Goal: Information Seeking & Learning: Learn about a topic

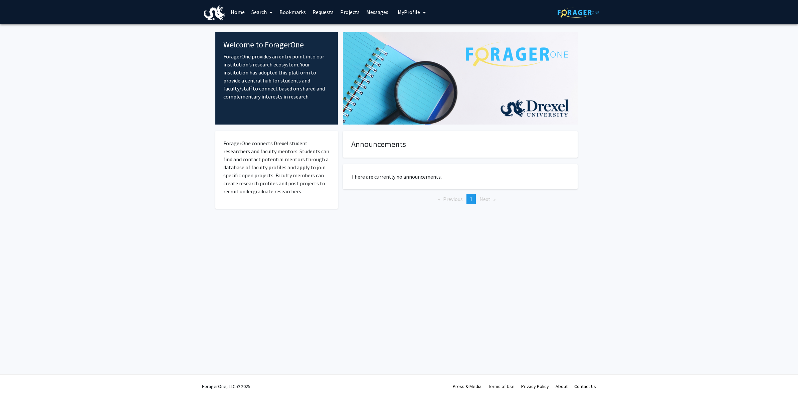
click at [323, 12] on link "Requests" at bounding box center [323, 11] width 28 height 23
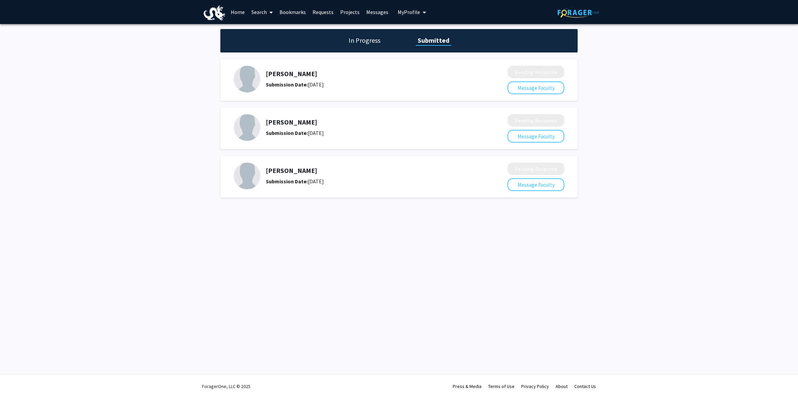
click at [428, 42] on h1 "Submitted" at bounding box center [434, 40] width 36 height 9
click at [538, 184] on button "Message Faculty" at bounding box center [536, 184] width 57 height 13
click at [320, 10] on link "Requests" at bounding box center [323, 11] width 28 height 23
click at [369, 34] on div "In Progress Submitted" at bounding box center [398, 40] width 357 height 23
click at [241, 13] on link "Home" at bounding box center [237, 11] width 21 height 23
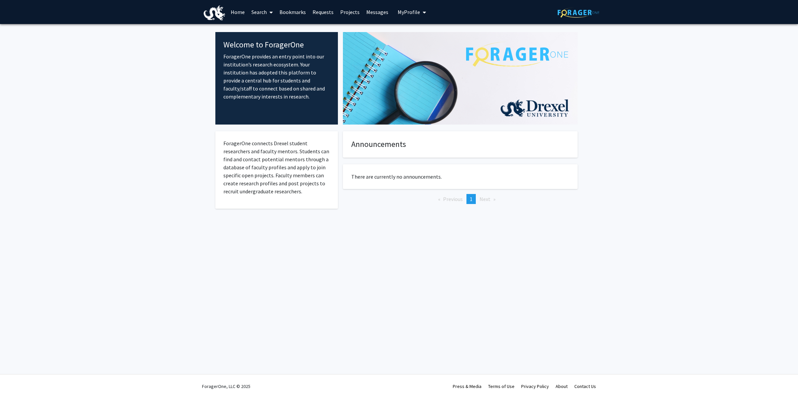
click at [269, 12] on span at bounding box center [270, 12] width 6 height 23
click at [269, 24] on span "Faculty/Staff" at bounding box center [272, 30] width 49 height 13
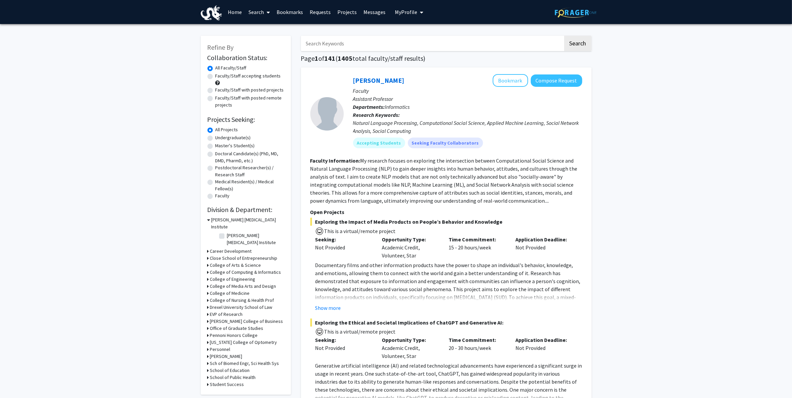
click at [241, 140] on label "Undergraduate(s)" at bounding box center [232, 137] width 35 height 7
click at [220, 139] on input "Undergraduate(s)" at bounding box center [217, 136] width 4 height 4
radio input "true"
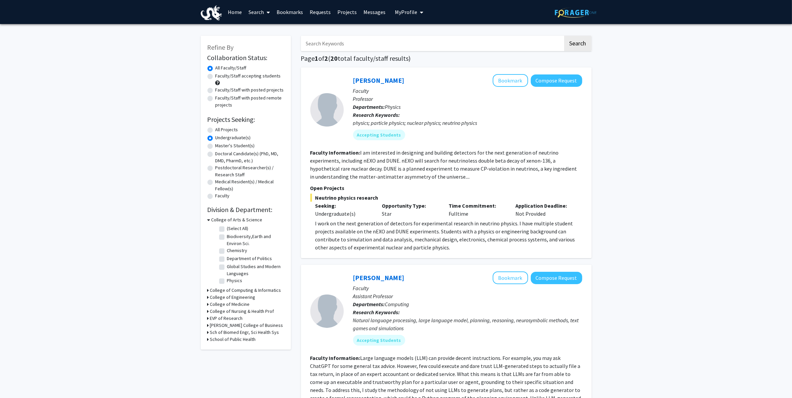
click at [237, 220] on h3 "College of Arts & Science" at bounding box center [236, 219] width 51 height 7
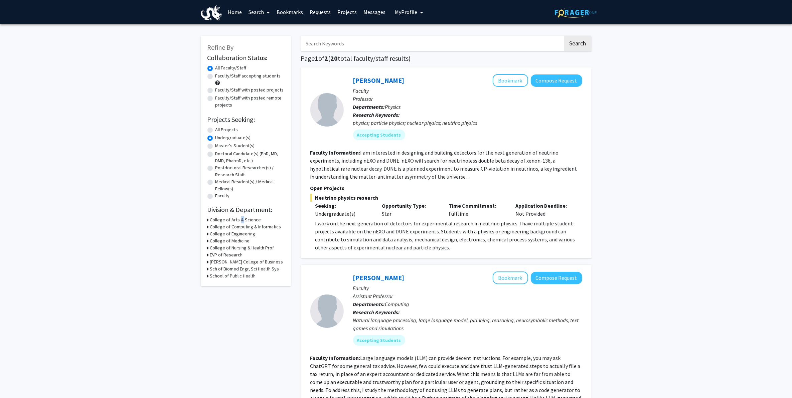
click at [237, 220] on h3 "College of Arts & Science" at bounding box center [235, 219] width 51 height 7
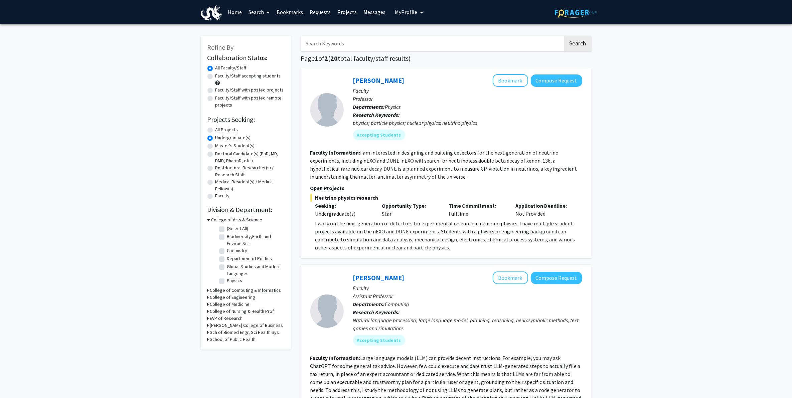
click at [237, 229] on label "(Select All)" at bounding box center [237, 228] width 21 height 7
click at [231, 229] on input "(Select All)" at bounding box center [229, 227] width 4 height 4
checkbox input "true"
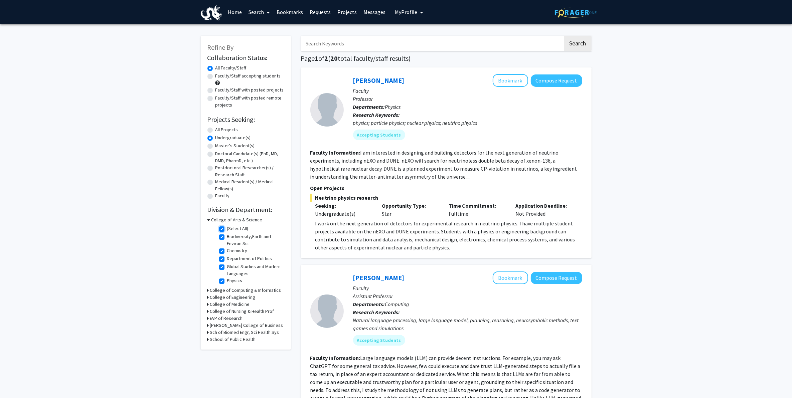
checkbox input "true"
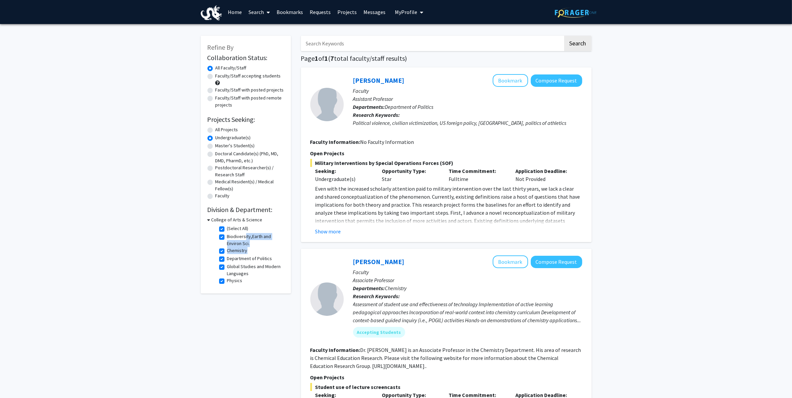
drag, startPoint x: 242, startPoint y: 238, endPoint x: 164, endPoint y: 256, distance: 80.3
drag, startPoint x: 164, startPoint y: 256, endPoint x: 171, endPoint y: 253, distance: 7.6
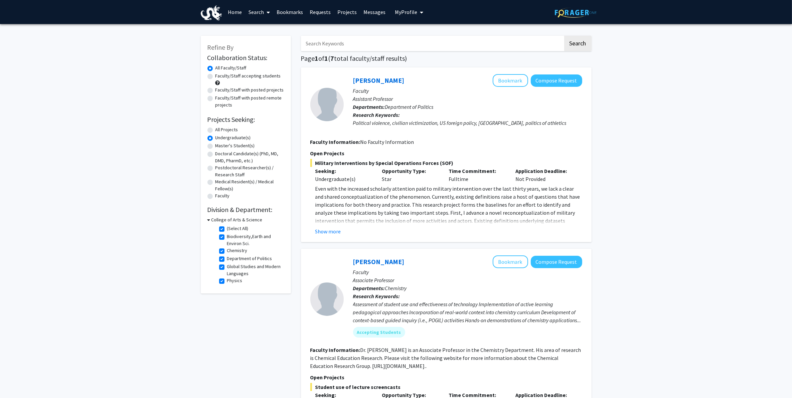
click at [264, 261] on label "Department of Politics" at bounding box center [249, 258] width 45 height 7
click at [231, 259] on input "Department of Politics" at bounding box center [229, 257] width 4 height 4
checkbox input "false"
checkbox input "true"
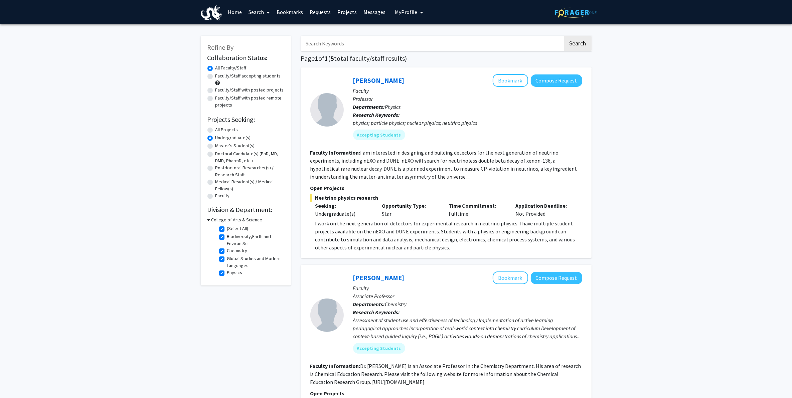
click at [249, 261] on label "Global Studies and Modern Languages" at bounding box center [254, 262] width 55 height 14
click at [231, 259] on input "Global Studies and Modern Languages" at bounding box center [229, 257] width 4 height 4
checkbox input "false"
checkbox input "true"
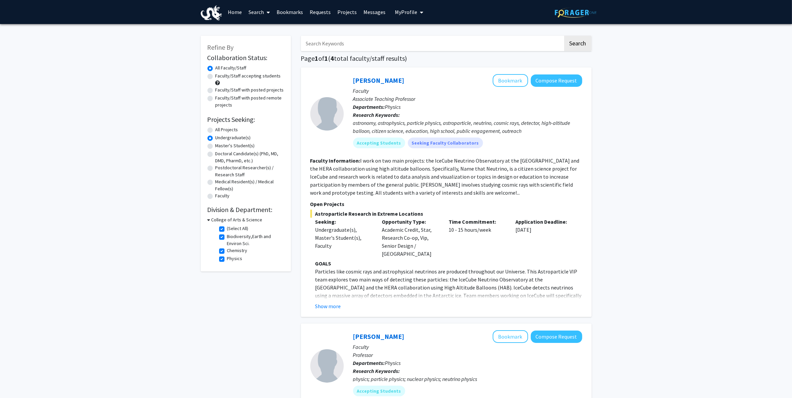
click at [236, 259] on label "Physics" at bounding box center [234, 258] width 15 height 7
click at [231, 259] on input "Physics" at bounding box center [229, 257] width 4 height 4
checkbox input "false"
checkbox input "true"
